Goal: Task Accomplishment & Management: Manage account settings

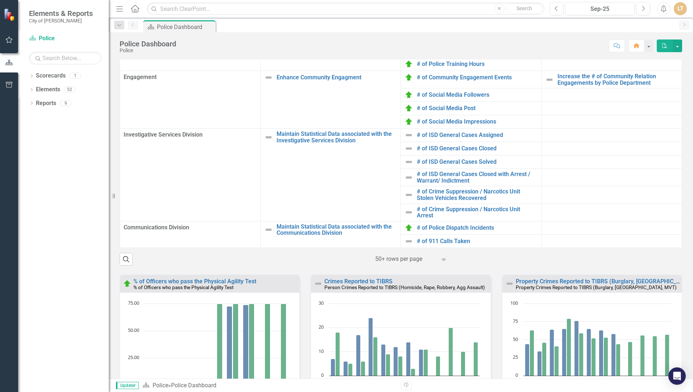
scroll to position [227, 0]
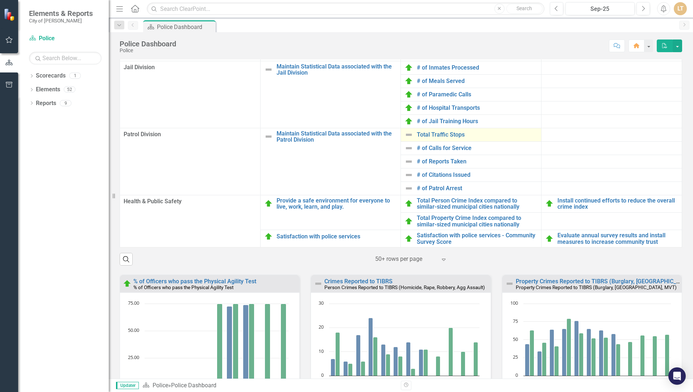
click at [406, 139] on img at bounding box center [409, 135] width 9 height 9
click at [401, 141] on td "Total Traffic Stops Link Open Element" at bounding box center [471, 134] width 141 height 13
click at [407, 139] on img at bounding box center [409, 135] width 9 height 9
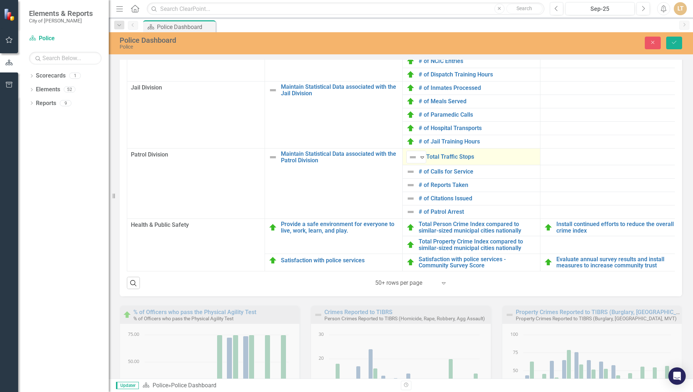
scroll to position [18, 0]
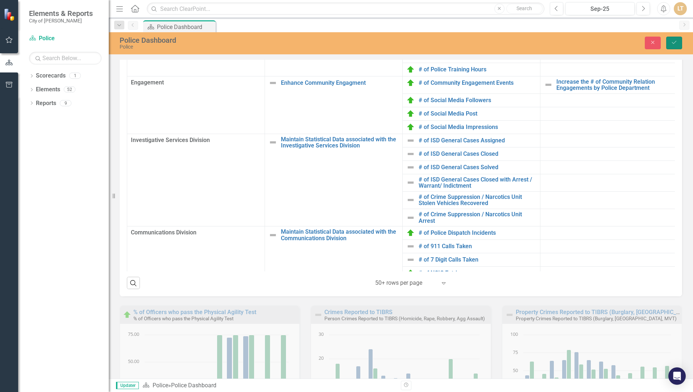
click at [674, 43] on icon "Save" at bounding box center [674, 42] width 7 height 5
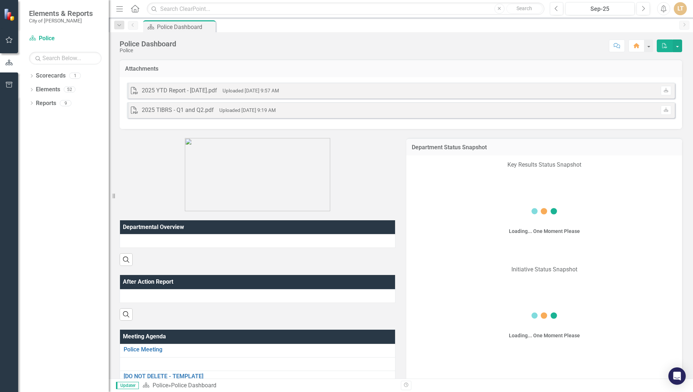
scroll to position [471, 0]
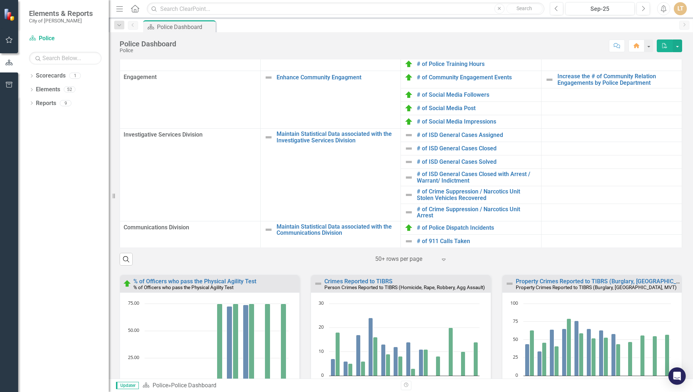
click at [405, 358] on img at bounding box center [409, 362] width 9 height 9
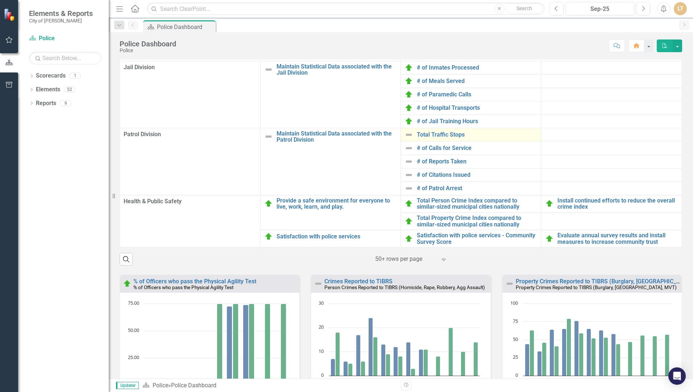
click at [405, 139] on img at bounding box center [409, 135] width 9 height 9
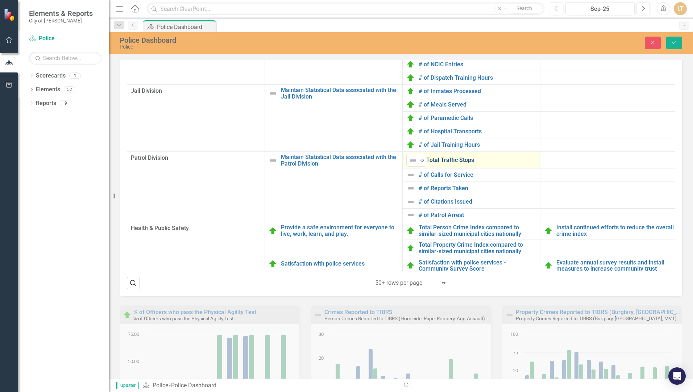
click at [459, 164] on link "Total Traffic Stops" at bounding box center [481, 160] width 110 height 7
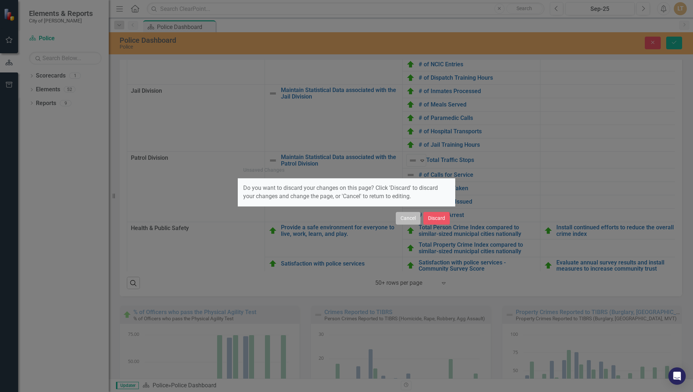
click at [408, 219] on button "Cancel" at bounding box center [408, 218] width 25 height 13
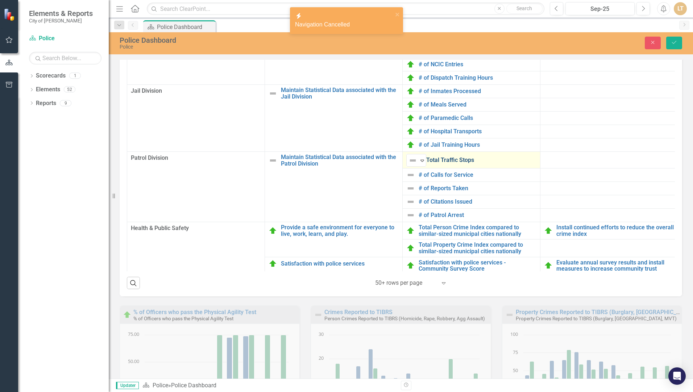
click at [446, 164] on link "Total Traffic Stops" at bounding box center [481, 160] width 110 height 7
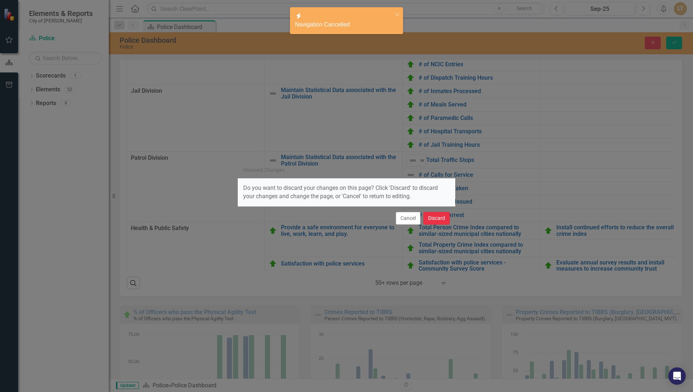
click at [430, 219] on button "Discard" at bounding box center [436, 218] width 26 height 13
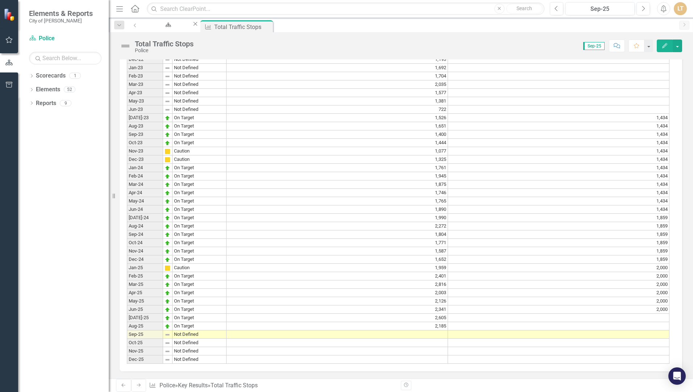
scroll to position [544, 0]
click at [442, 331] on td at bounding box center [338, 335] width 222 height 8
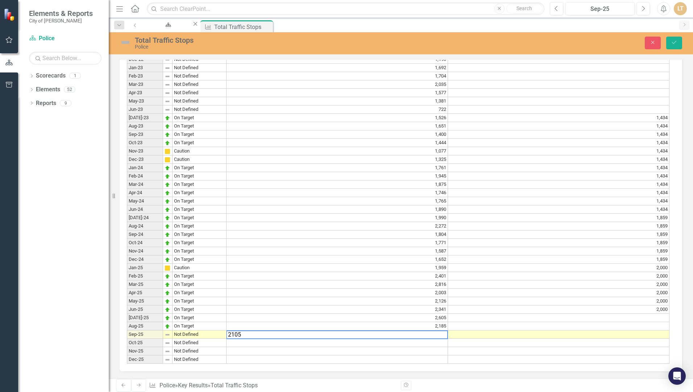
type textarea "2105"
click at [545, 331] on td at bounding box center [559, 335] width 222 height 8
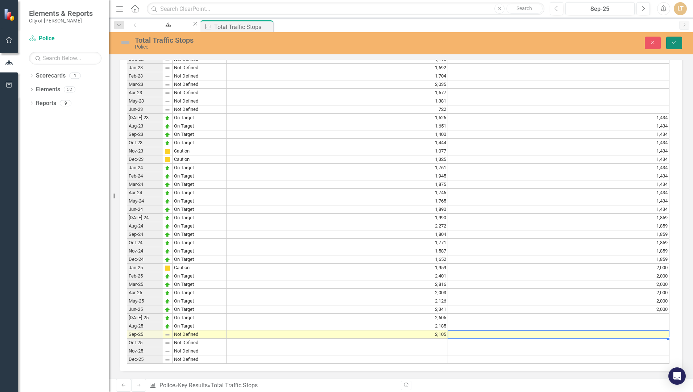
click at [674, 42] on icon "Save" at bounding box center [674, 42] width 7 height 5
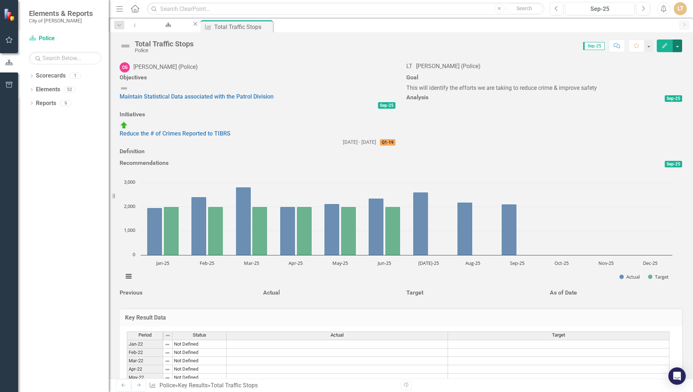
click at [674, 46] on button "button" at bounding box center [677, 46] width 9 height 13
click at [652, 58] on link "Edit Edit Key Result" at bounding box center [644, 59] width 75 height 13
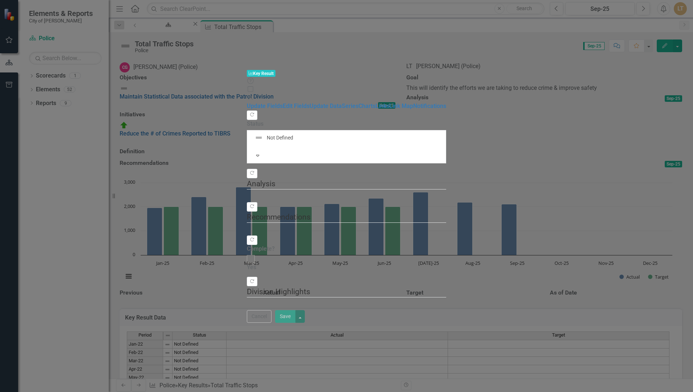
click at [247, 130] on span "Not Defined Expand" at bounding box center [346, 146] width 199 height 33
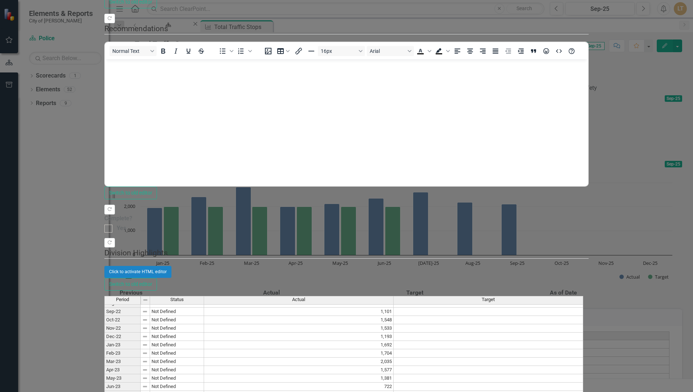
scroll to position [0, 0]
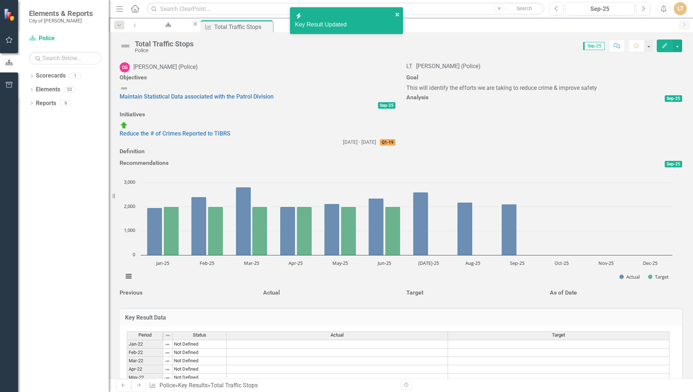
click at [397, 12] on icon "close" at bounding box center [397, 15] width 5 height 6
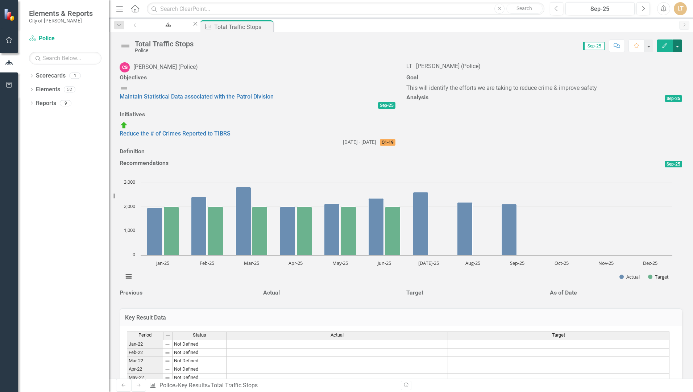
click at [679, 48] on button "button" at bounding box center [677, 46] width 9 height 13
click at [650, 62] on link "Edit Edit Key Result" at bounding box center [644, 59] width 75 height 13
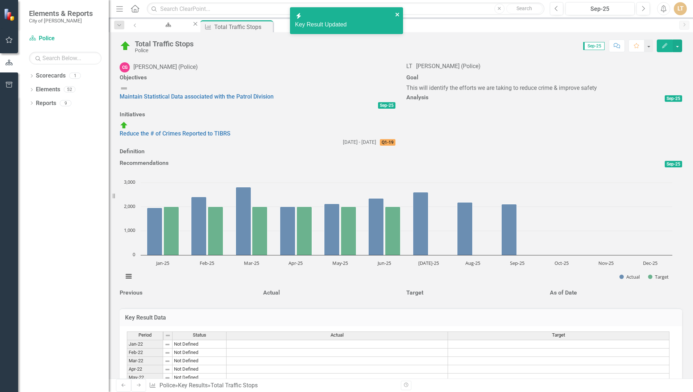
click at [398, 15] on icon "close" at bounding box center [398, 15] width 4 height 4
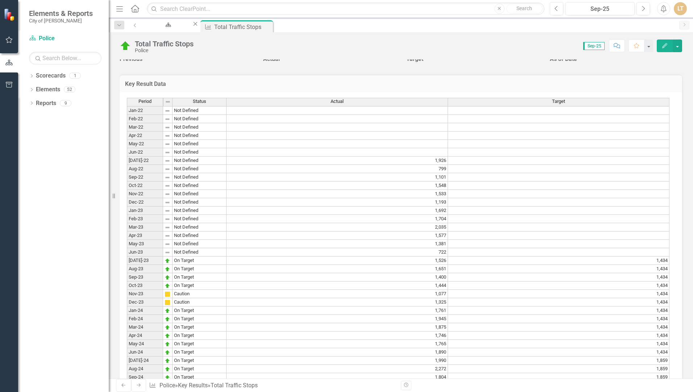
scroll to position [254, 0]
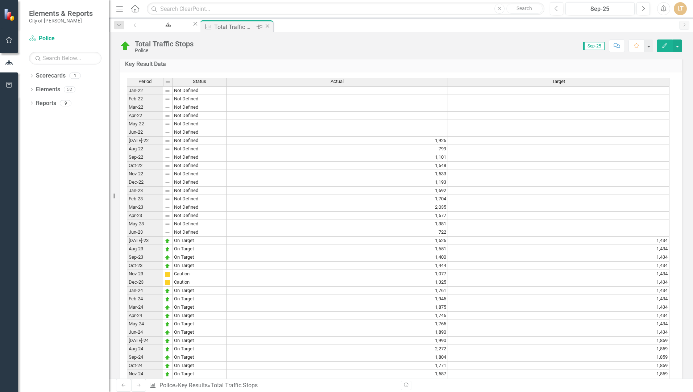
click at [271, 26] on icon "Close" at bounding box center [267, 26] width 7 height 6
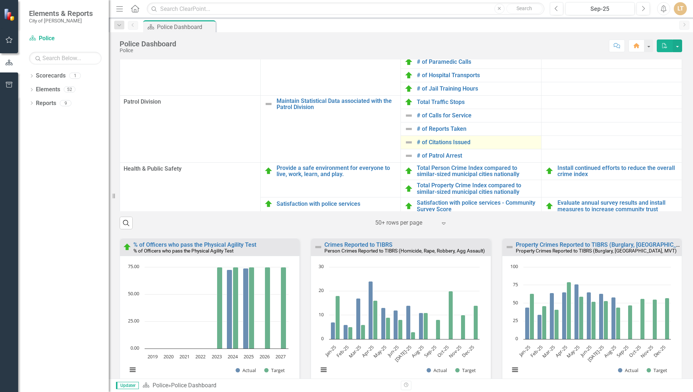
scroll to position [227, 0]
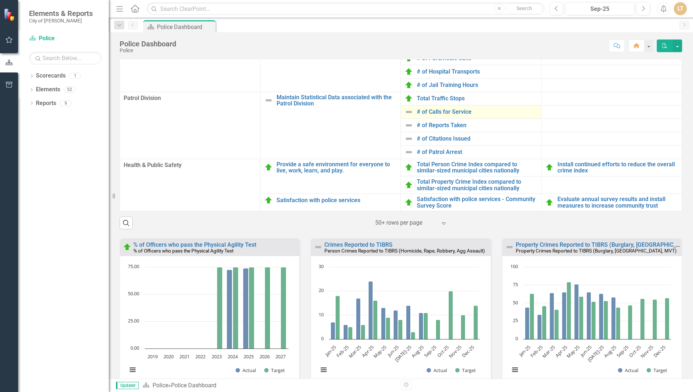
click at [405, 116] on img at bounding box center [409, 112] width 9 height 9
click at [428, 115] on link "# of Calls for Service" at bounding box center [477, 112] width 121 height 7
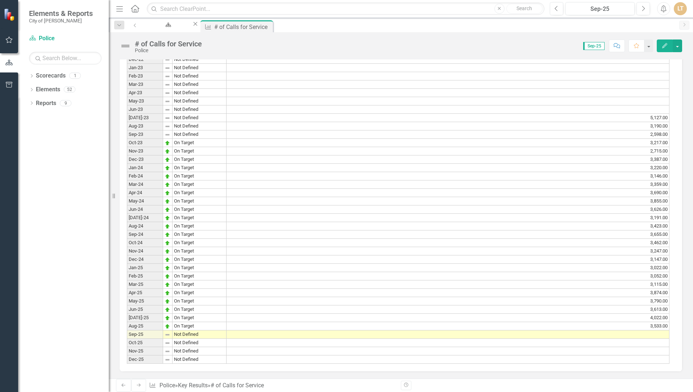
scroll to position [532, 0]
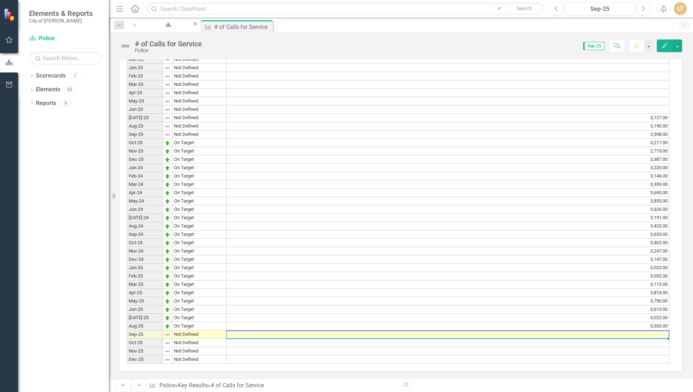
click at [127, 335] on div "Period Status Actual Jan-22 Not Defined Feb-22 Not Defined Mar-22 Not Defined A…" at bounding box center [127, 159] width 0 height 409
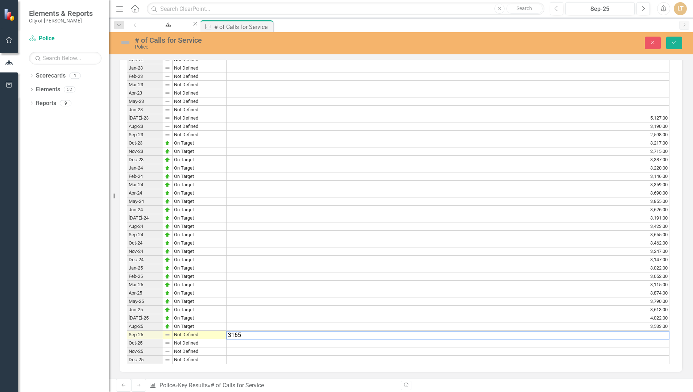
type textarea "3165"
click at [666, 42] on div "Close Save" at bounding box center [571, 43] width 233 height 13
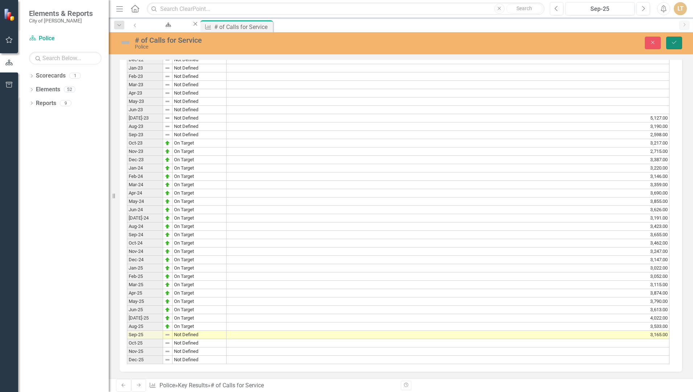
click at [673, 43] on icon "Save" at bounding box center [674, 42] width 7 height 5
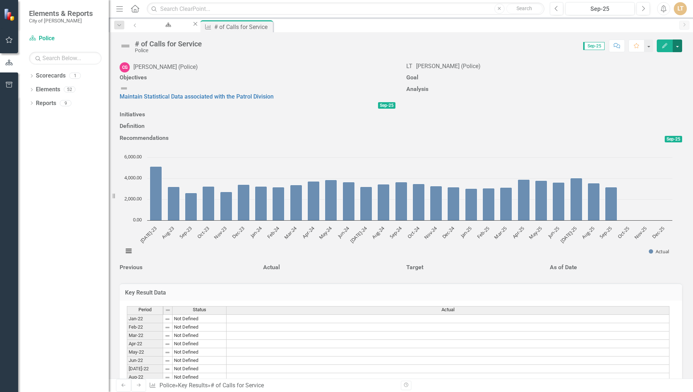
click at [675, 47] on button "button" at bounding box center [677, 46] width 9 height 13
click at [662, 60] on link "Edit Edit Key Result" at bounding box center [644, 59] width 75 height 13
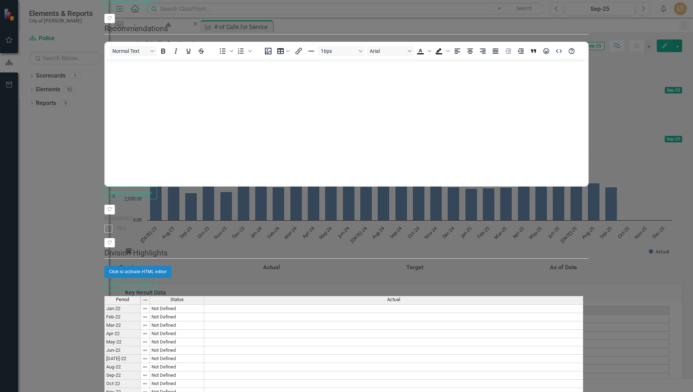
scroll to position [0, 0]
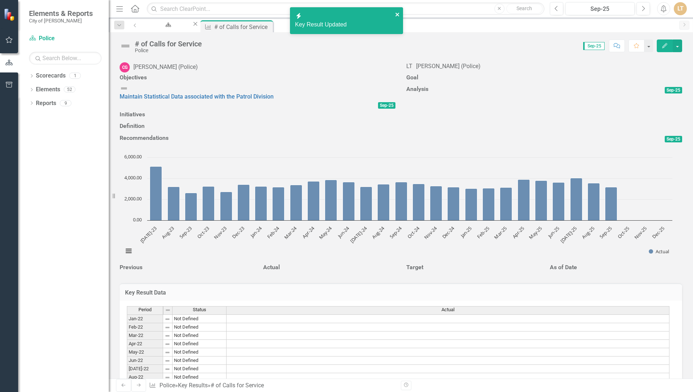
click at [398, 15] on icon "close" at bounding box center [397, 15] width 5 height 6
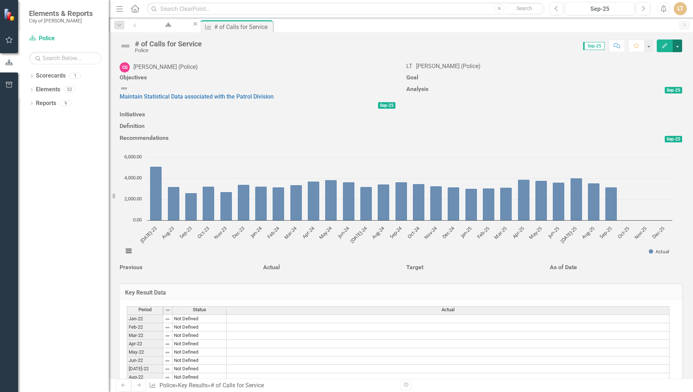
click at [680, 44] on button "button" at bounding box center [677, 46] width 9 height 13
click at [664, 59] on link "Edit Edit Key Result" at bounding box center [644, 59] width 75 height 13
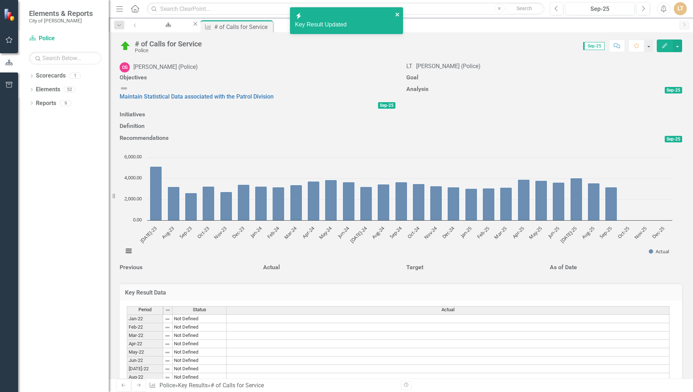
click at [398, 14] on icon "close" at bounding box center [398, 15] width 4 height 4
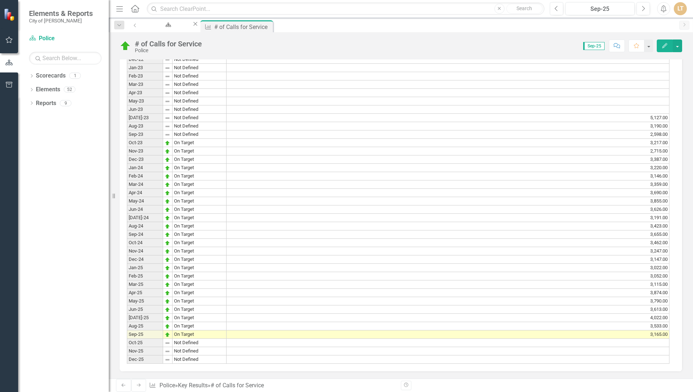
scroll to position [532, 0]
click at [271, 26] on icon "Close" at bounding box center [267, 26] width 7 height 6
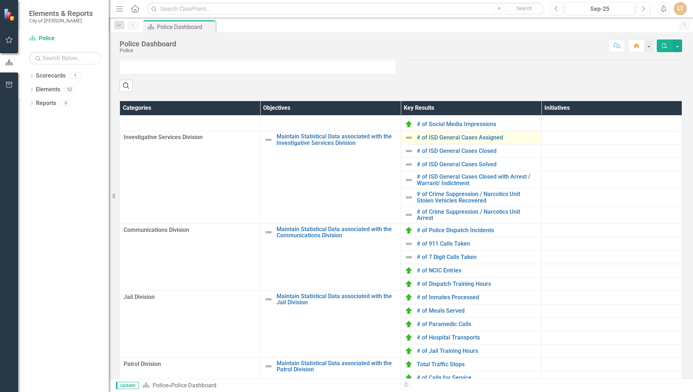
scroll to position [227, 0]
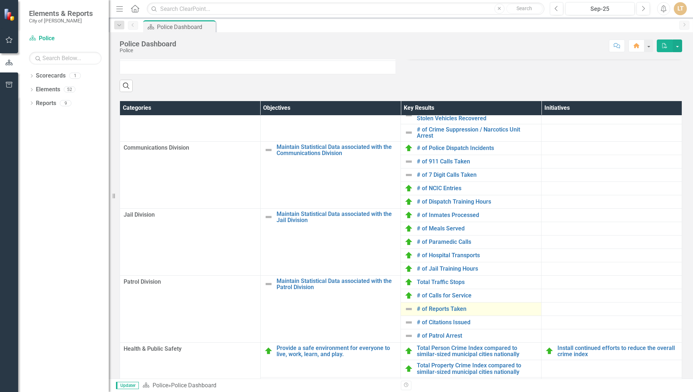
click at [405, 314] on img at bounding box center [409, 309] width 9 height 9
click at [437, 313] on link "# of Reports Taken" at bounding box center [477, 309] width 121 height 7
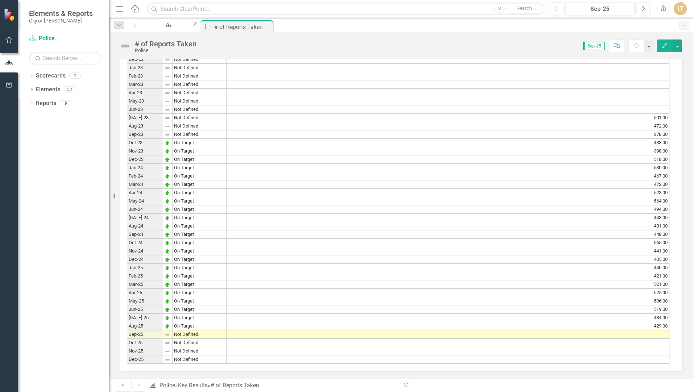
scroll to position [532, 0]
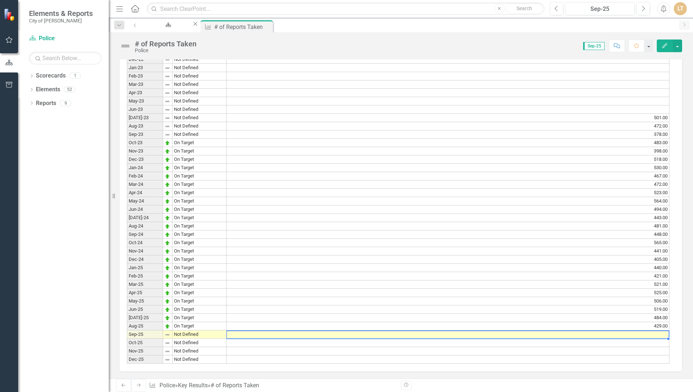
click at [615, 331] on td at bounding box center [448, 335] width 443 height 8
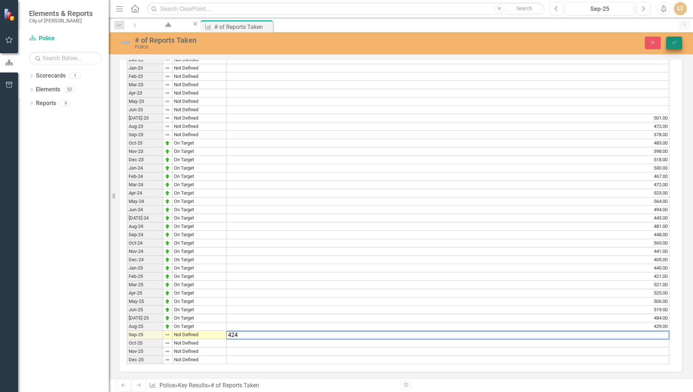
type textarea "424"
click at [673, 41] on icon "Save" at bounding box center [674, 42] width 7 height 5
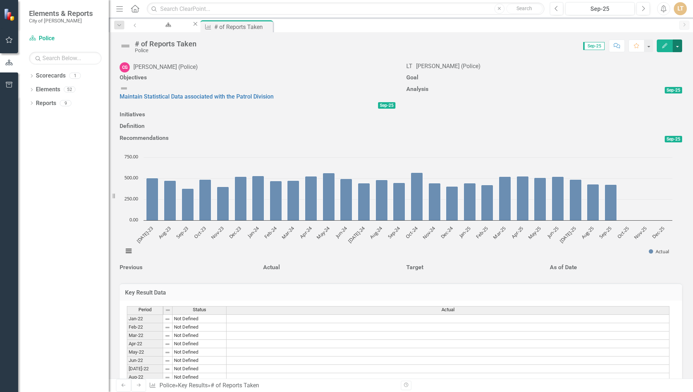
click at [677, 45] on button "button" at bounding box center [677, 46] width 9 height 13
click at [656, 59] on link "Edit Edit Key Result" at bounding box center [644, 59] width 75 height 13
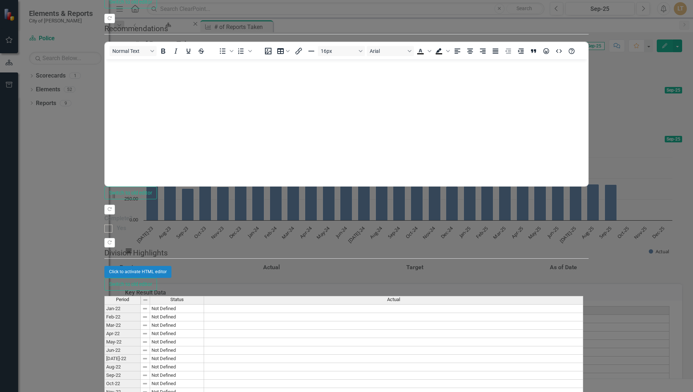
scroll to position [0, 0]
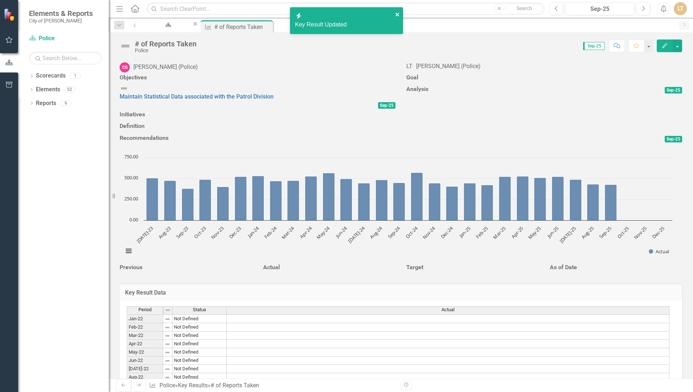
click at [399, 14] on icon "close" at bounding box center [397, 15] width 5 height 6
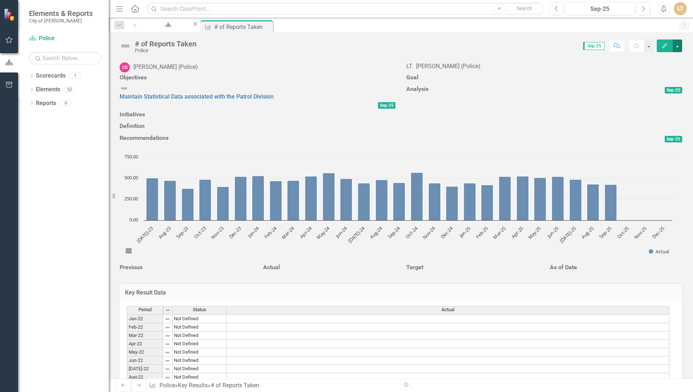
click at [676, 46] on button "button" at bounding box center [677, 46] width 9 height 13
click at [659, 56] on link "Edit Edit Key Result" at bounding box center [644, 59] width 75 height 13
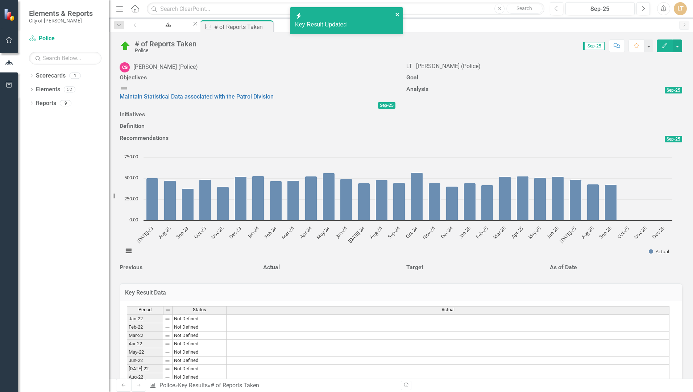
click at [397, 12] on icon "close" at bounding box center [397, 15] width 5 height 6
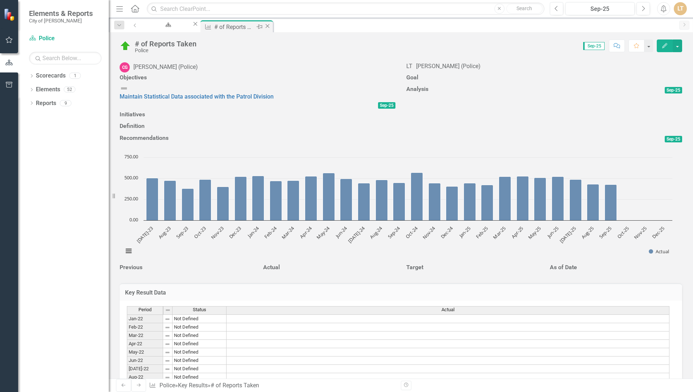
click at [271, 28] on icon "Close" at bounding box center [267, 26] width 7 height 6
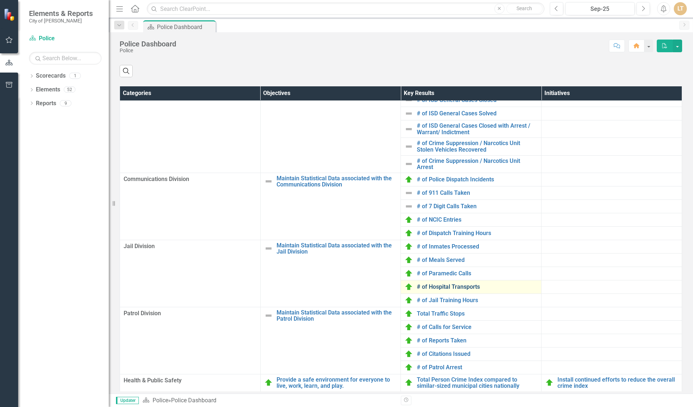
scroll to position [216, 0]
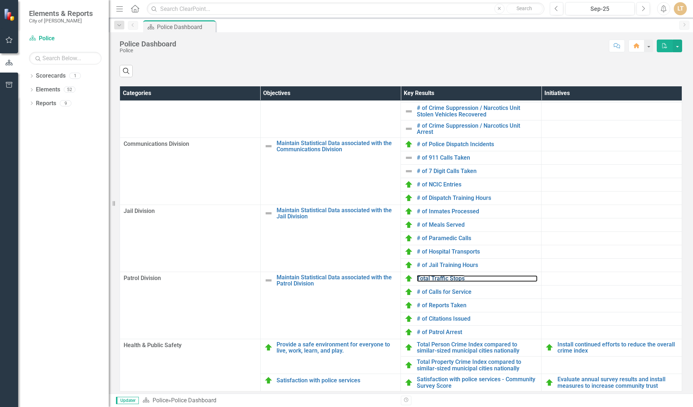
drag, startPoint x: 430, startPoint y: 296, endPoint x: 3, endPoint y: 252, distance: 429.7
click at [430, 282] on link "Total Traffic Stops" at bounding box center [477, 278] width 121 height 7
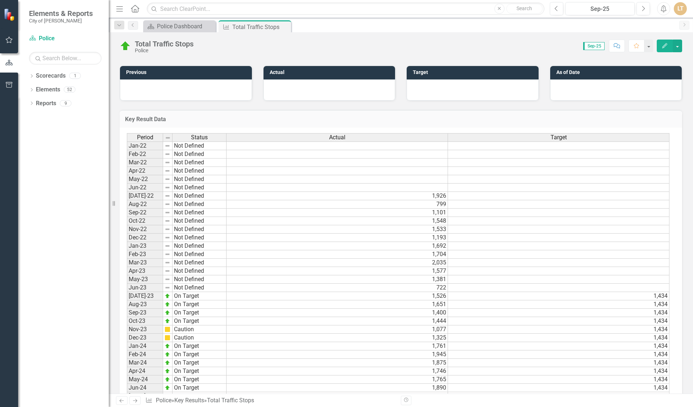
scroll to position [529, 0]
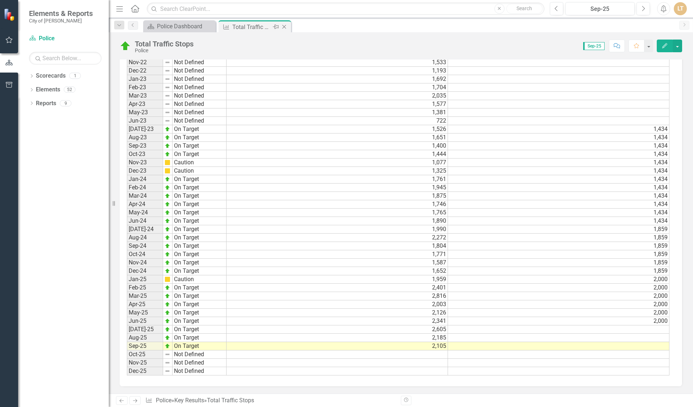
click at [284, 26] on icon "Close" at bounding box center [284, 27] width 7 height 6
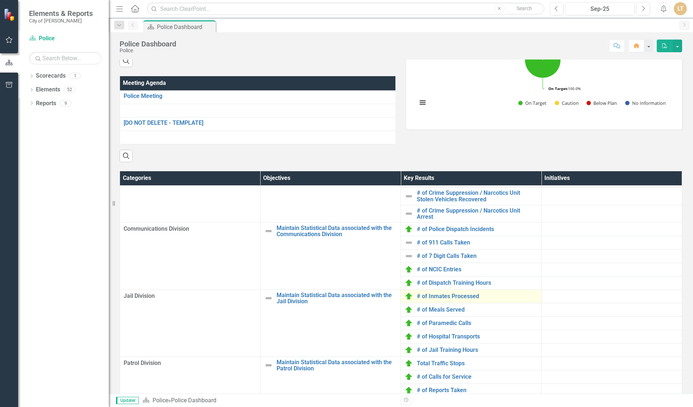
scroll to position [363, 0]
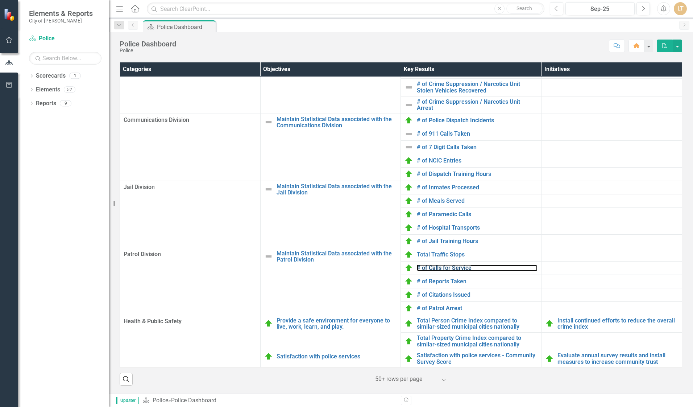
drag, startPoint x: 430, startPoint y: 282, endPoint x: 4, endPoint y: 277, distance: 425.7
click at [430, 271] on link "# of Calls for Service" at bounding box center [477, 268] width 121 height 7
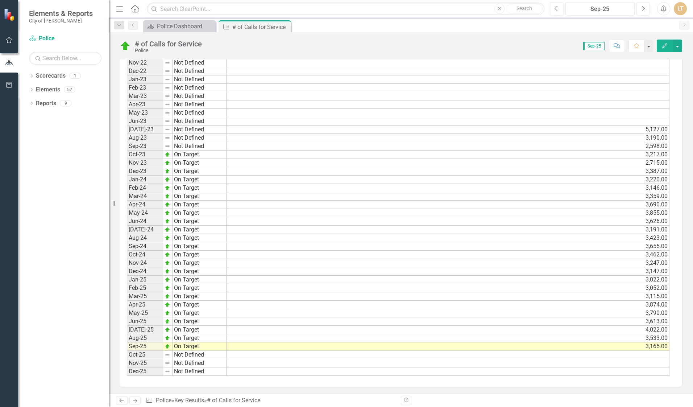
scroll to position [517, 0]
click at [286, 26] on icon "Close" at bounding box center [284, 27] width 7 height 6
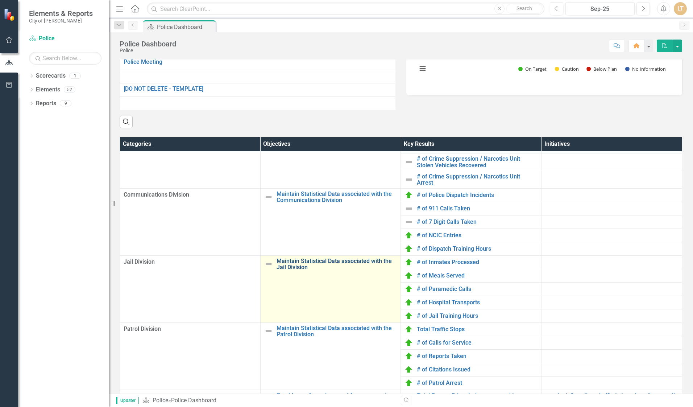
scroll to position [363, 0]
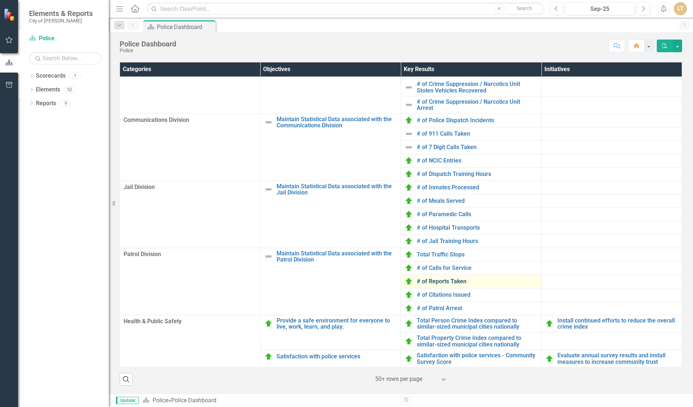
click at [443, 285] on link "# of Reports Taken" at bounding box center [477, 281] width 121 height 7
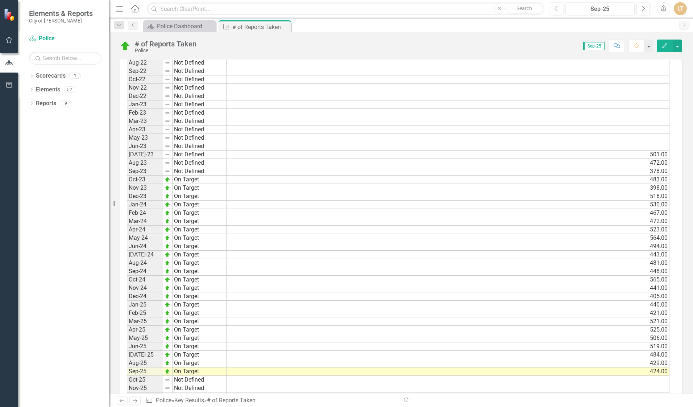
scroll to position [517, 0]
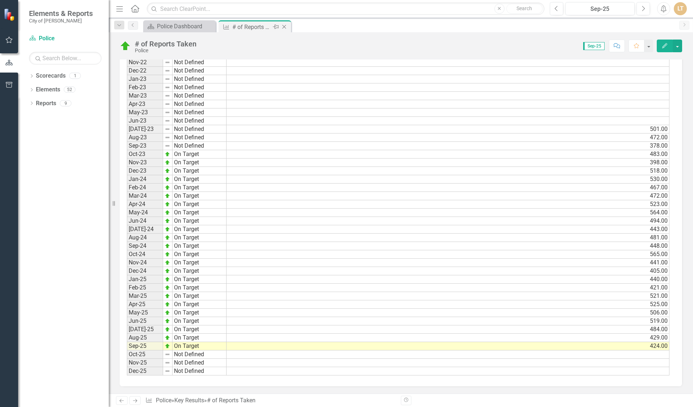
click at [285, 26] on icon "Close" at bounding box center [284, 27] width 7 height 6
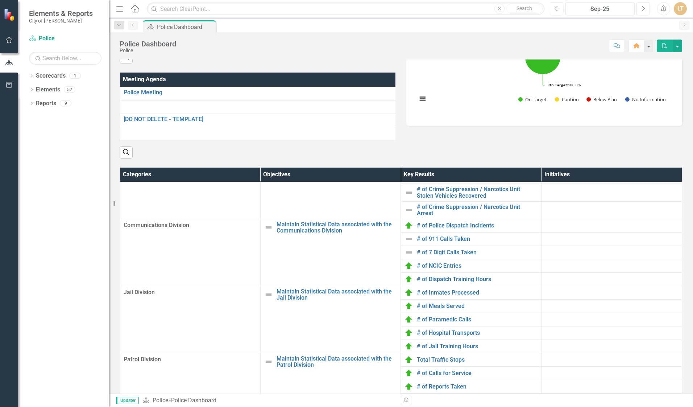
scroll to position [363, 0]
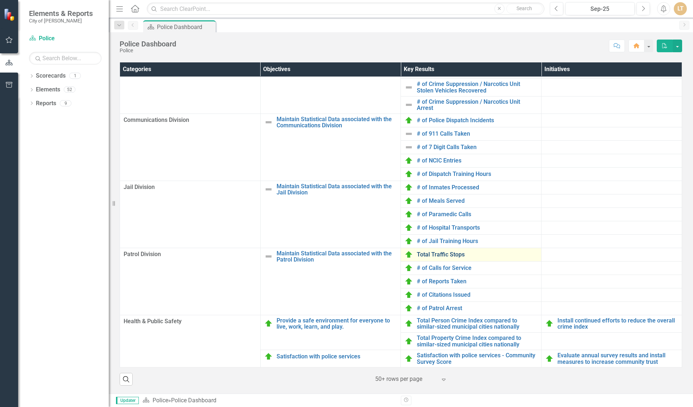
click at [444, 258] on link "Total Traffic Stops" at bounding box center [477, 254] width 121 height 7
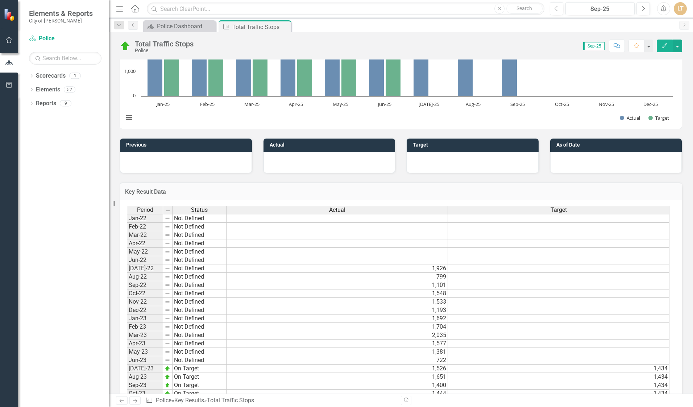
scroll to position [529, 0]
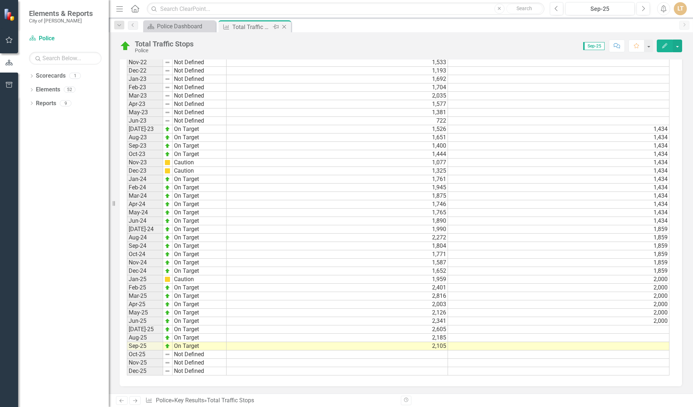
click at [284, 26] on icon at bounding box center [284, 27] width 4 height 4
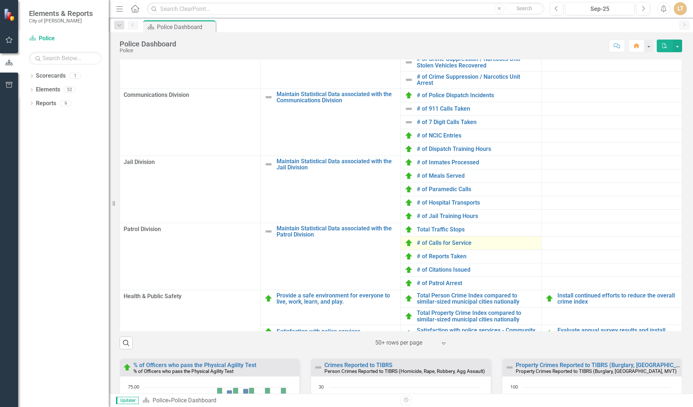
scroll to position [216, 0]
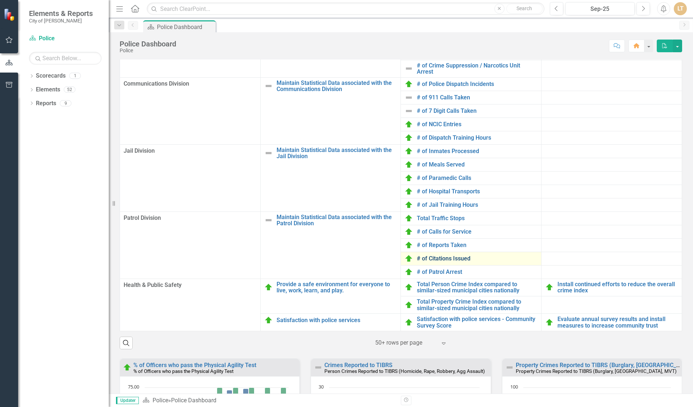
click at [434, 262] on link "# of Citations Issued" at bounding box center [477, 258] width 121 height 7
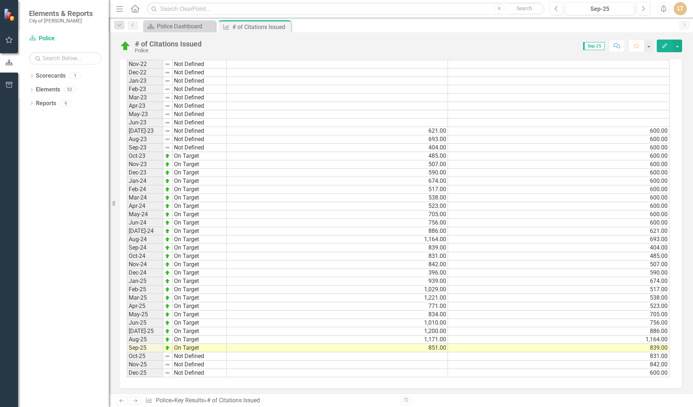
scroll to position [517, 0]
drag, startPoint x: 286, startPoint y: 25, endPoint x: 282, endPoint y: 30, distance: 5.9
click at [0, 0] on icon at bounding box center [0, 0] width 0 height 0
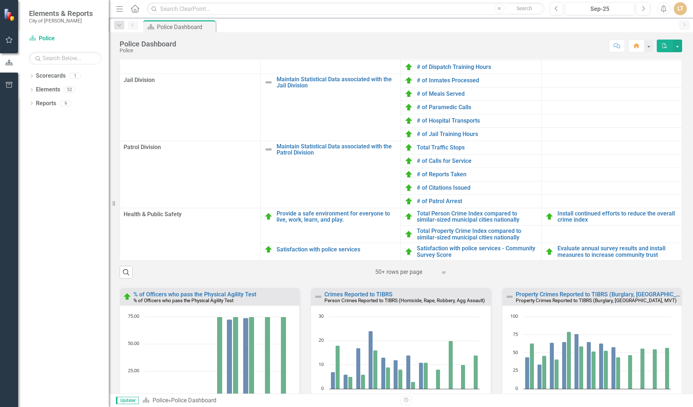
scroll to position [363, 0]
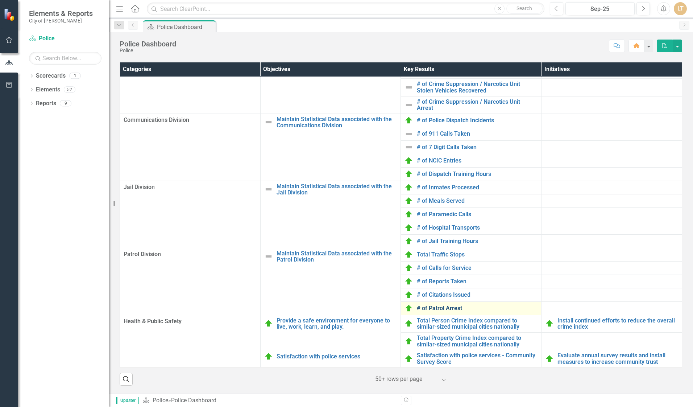
click at [442, 311] on link "# of Patrol Arrest" at bounding box center [477, 308] width 121 height 7
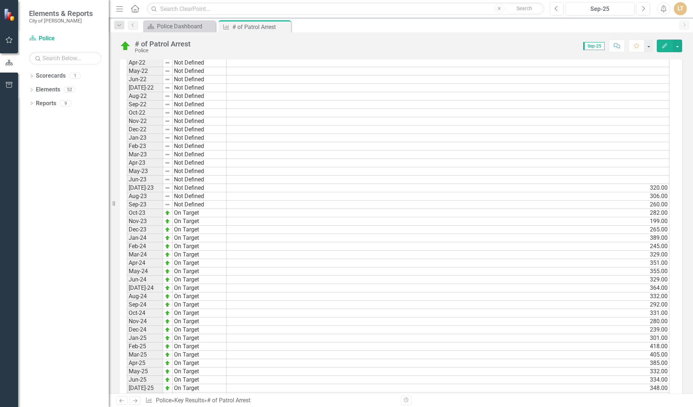
scroll to position [517, 0]
